Goal: Task Accomplishment & Management: Complete application form

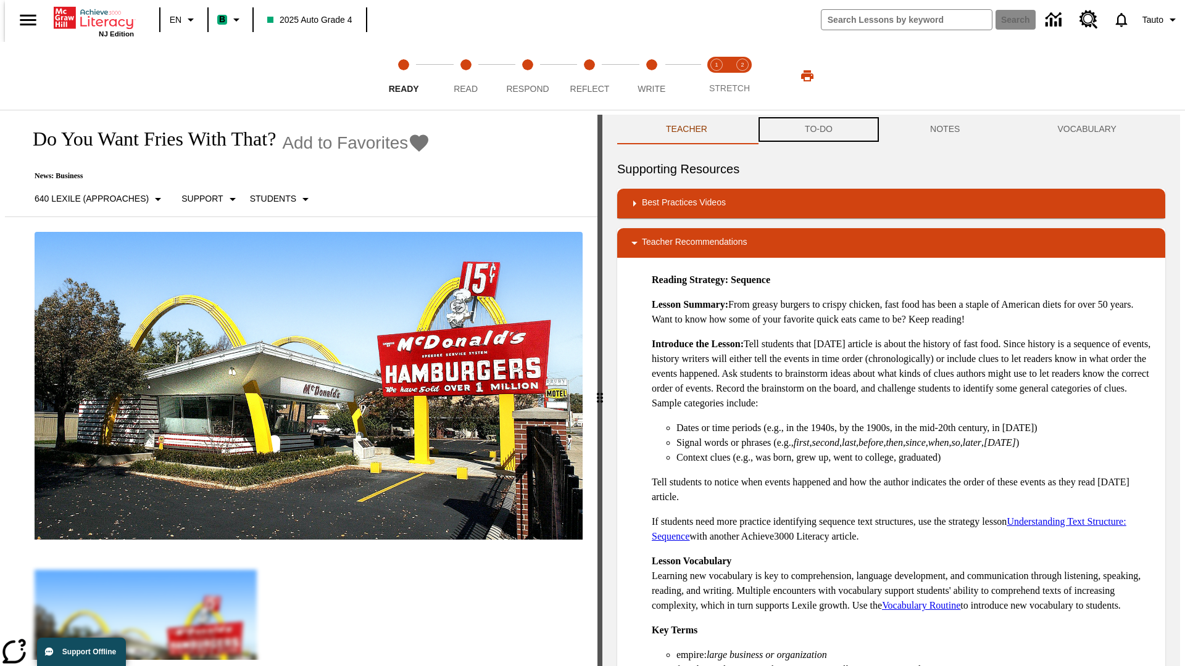
click at [818, 130] on button "TO-DO" at bounding box center [818, 130] width 125 height 30
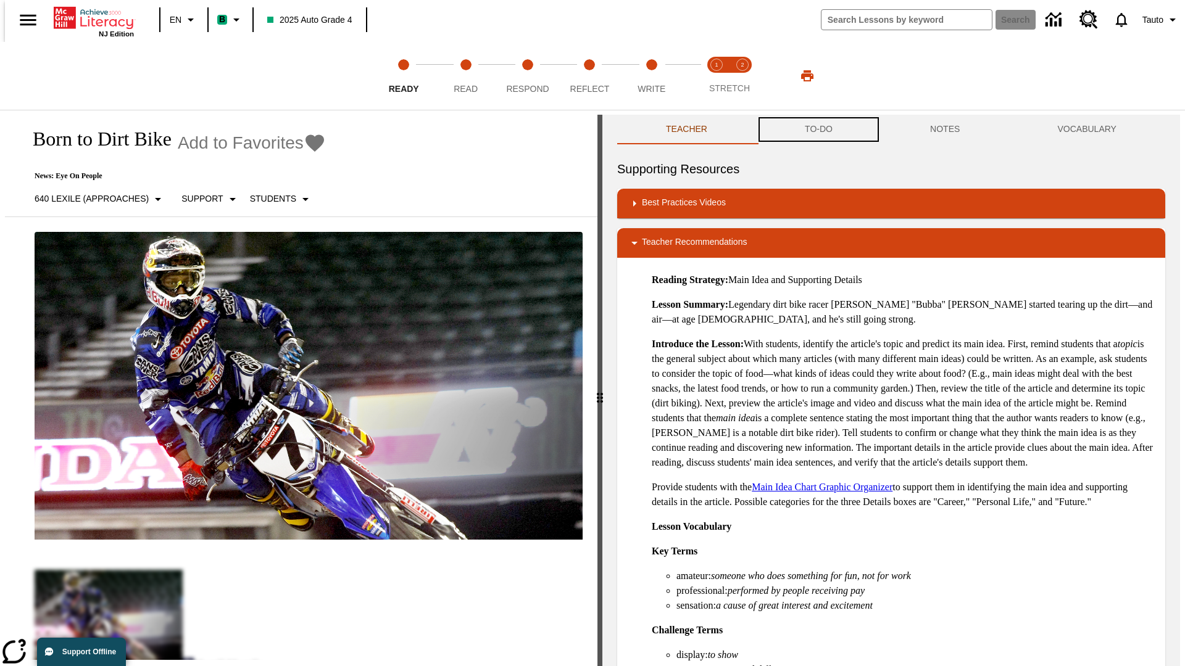
click at [818, 130] on button "TO-DO" at bounding box center [818, 130] width 125 height 30
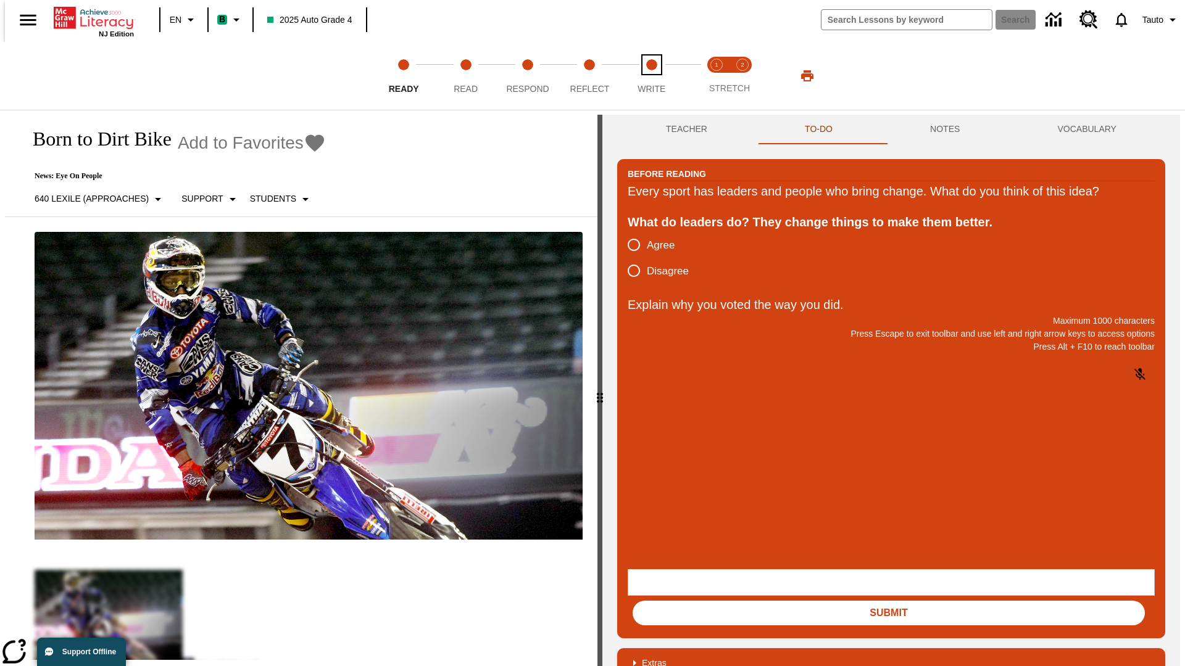
click at [651, 76] on span "Write" at bounding box center [651, 84] width 28 height 22
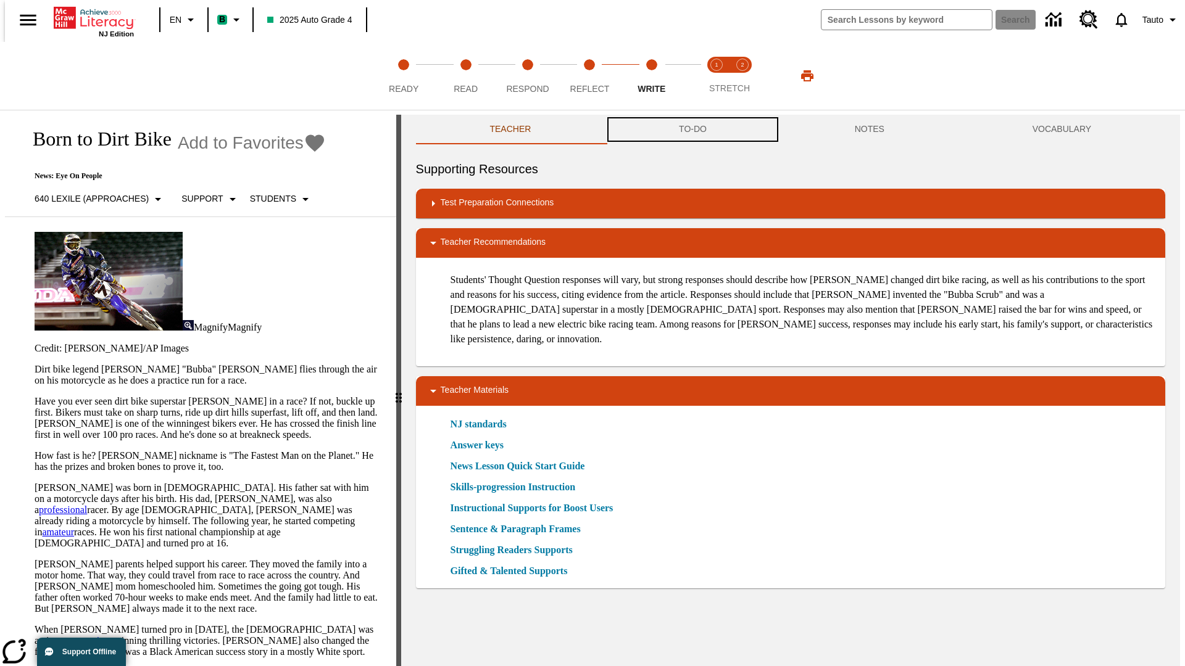
scroll to position [1, 0]
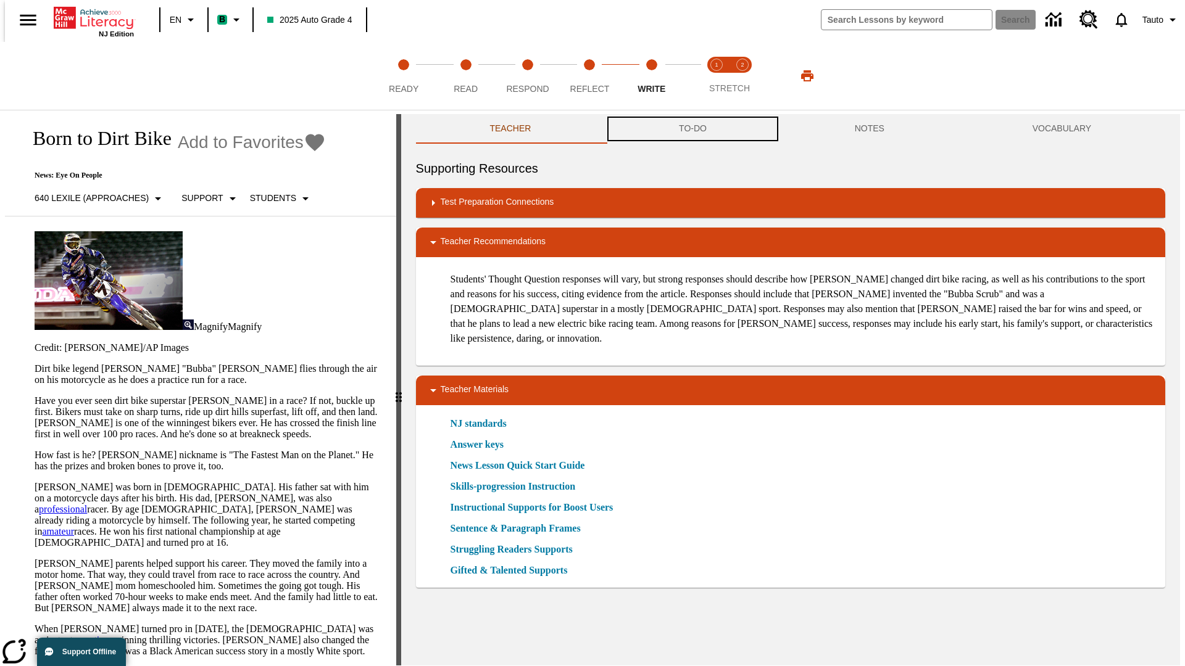
click at [692, 130] on button "TO-DO" at bounding box center [693, 129] width 176 height 30
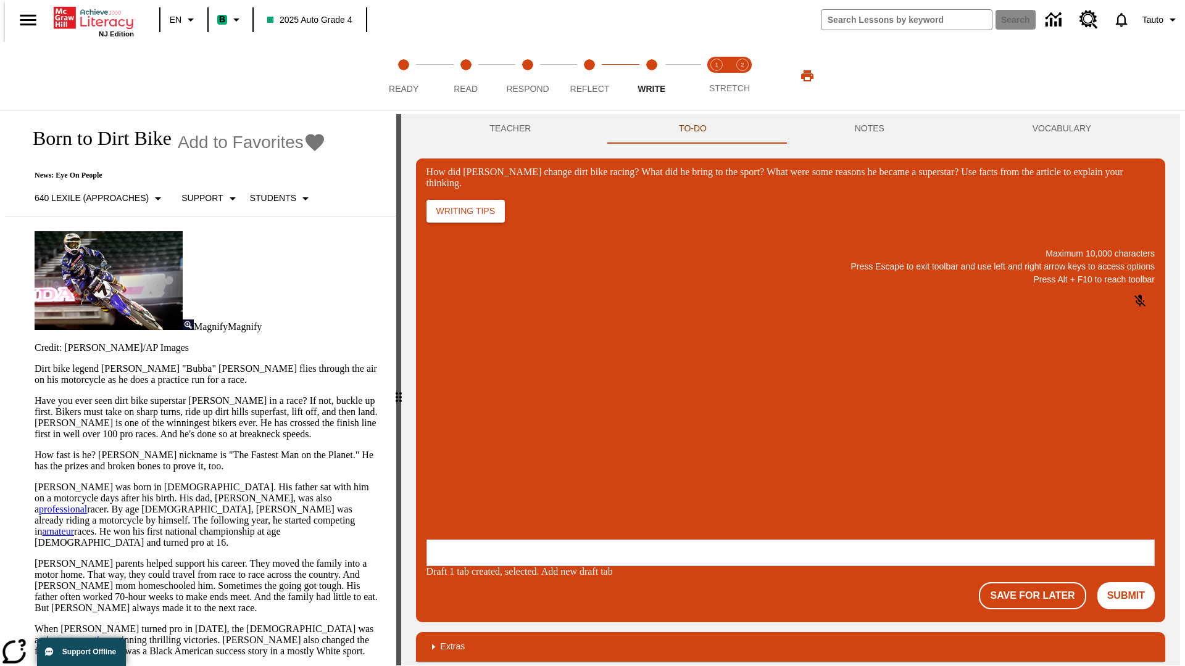
scroll to position [0, 0]
click at [606, 461] on p "One change Stewart brought to dirt bike racing was…" at bounding box center [518, 465] width 175 height 22
click at [452, 412] on span "Copy" at bounding box center [441, 416] width 20 height 9
click at [606, 461] on p "How did Stewart change dirt bike racing? What did he bring to the sport? What w…" at bounding box center [518, 459] width 175 height 11
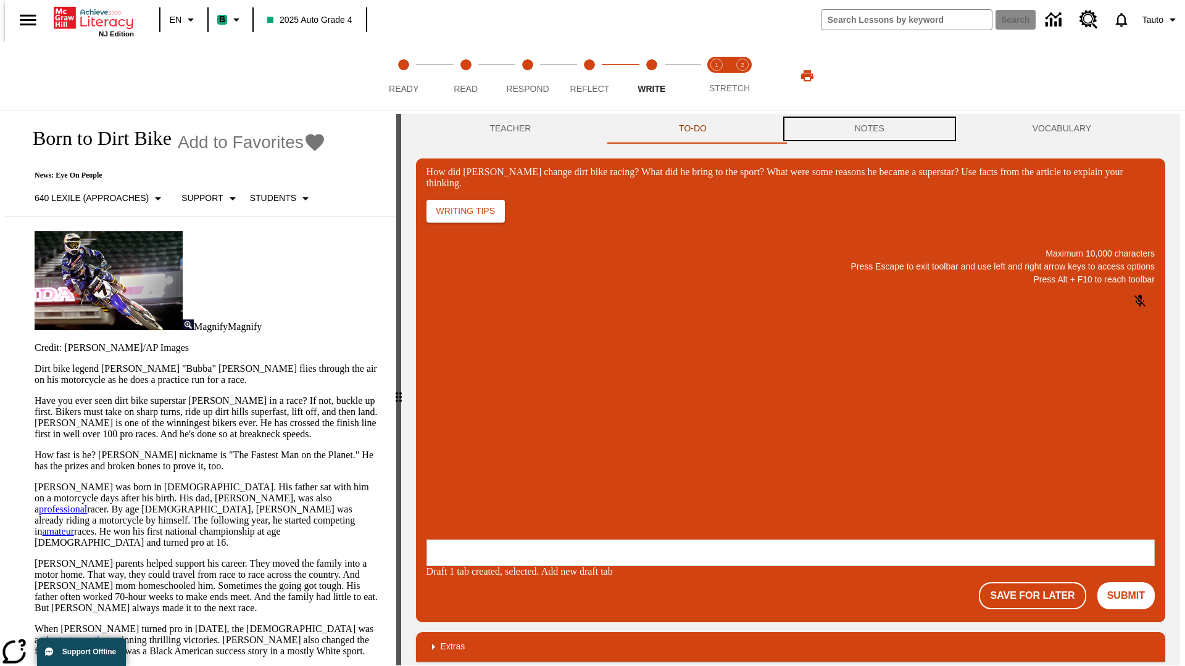
click at [871, 129] on button "NOTES" at bounding box center [869, 129] width 178 height 30
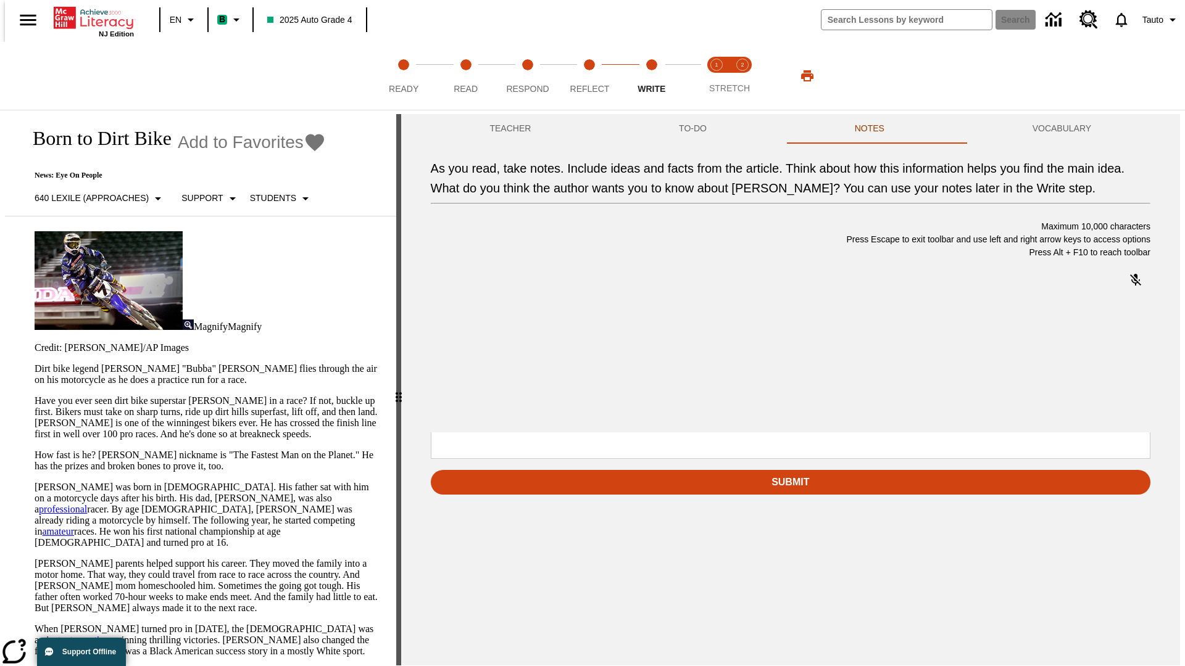
click at [610, 354] on p "As you read, take notes. Include ideas and facts from the article. Think about …" at bounding box center [522, 352] width 175 height 11
click at [510, 313] on span "Copy" at bounding box center [520, 308] width 20 height 9
